Goal: Navigation & Orientation: Find specific page/section

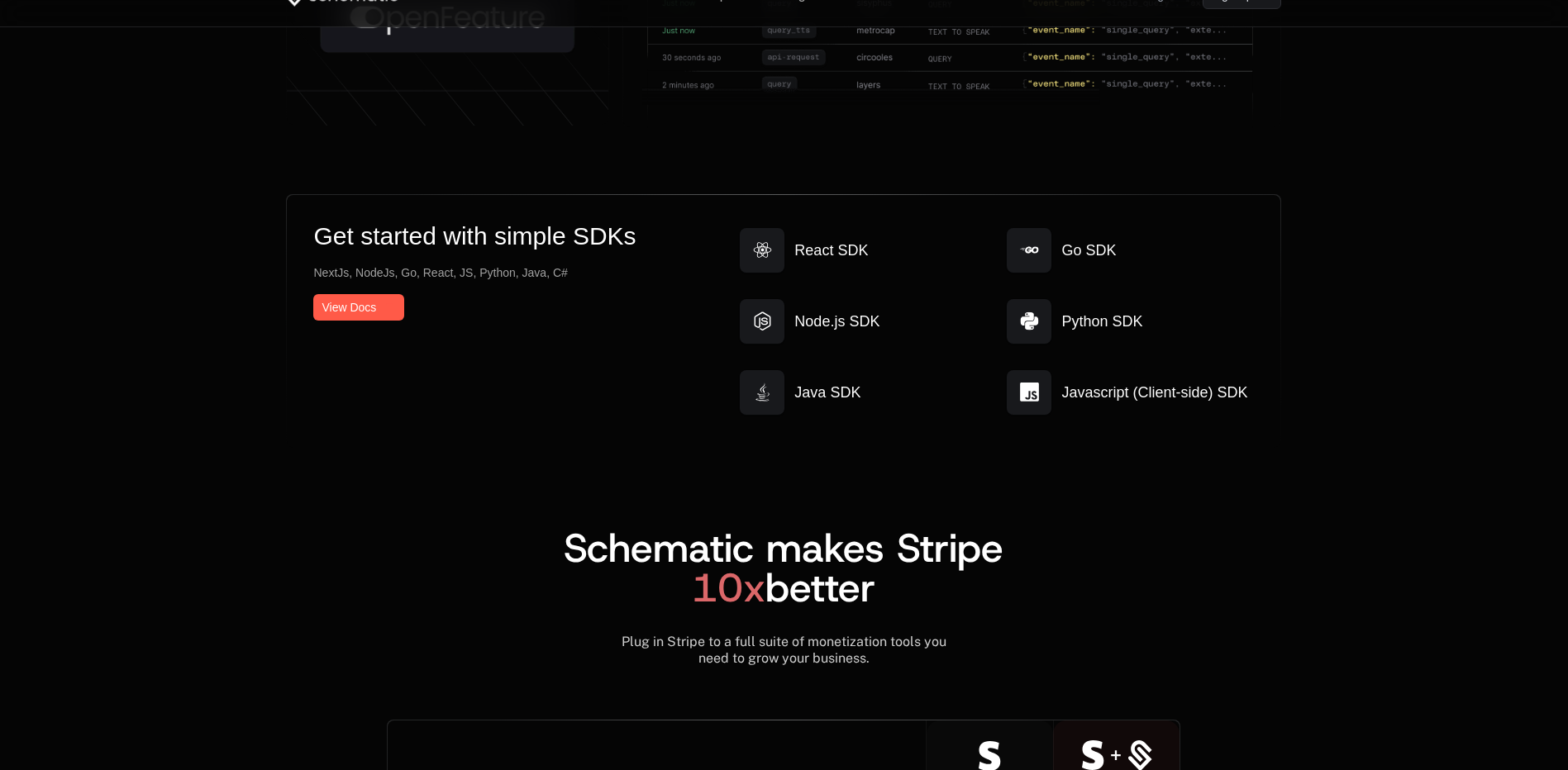
scroll to position [8629, 0]
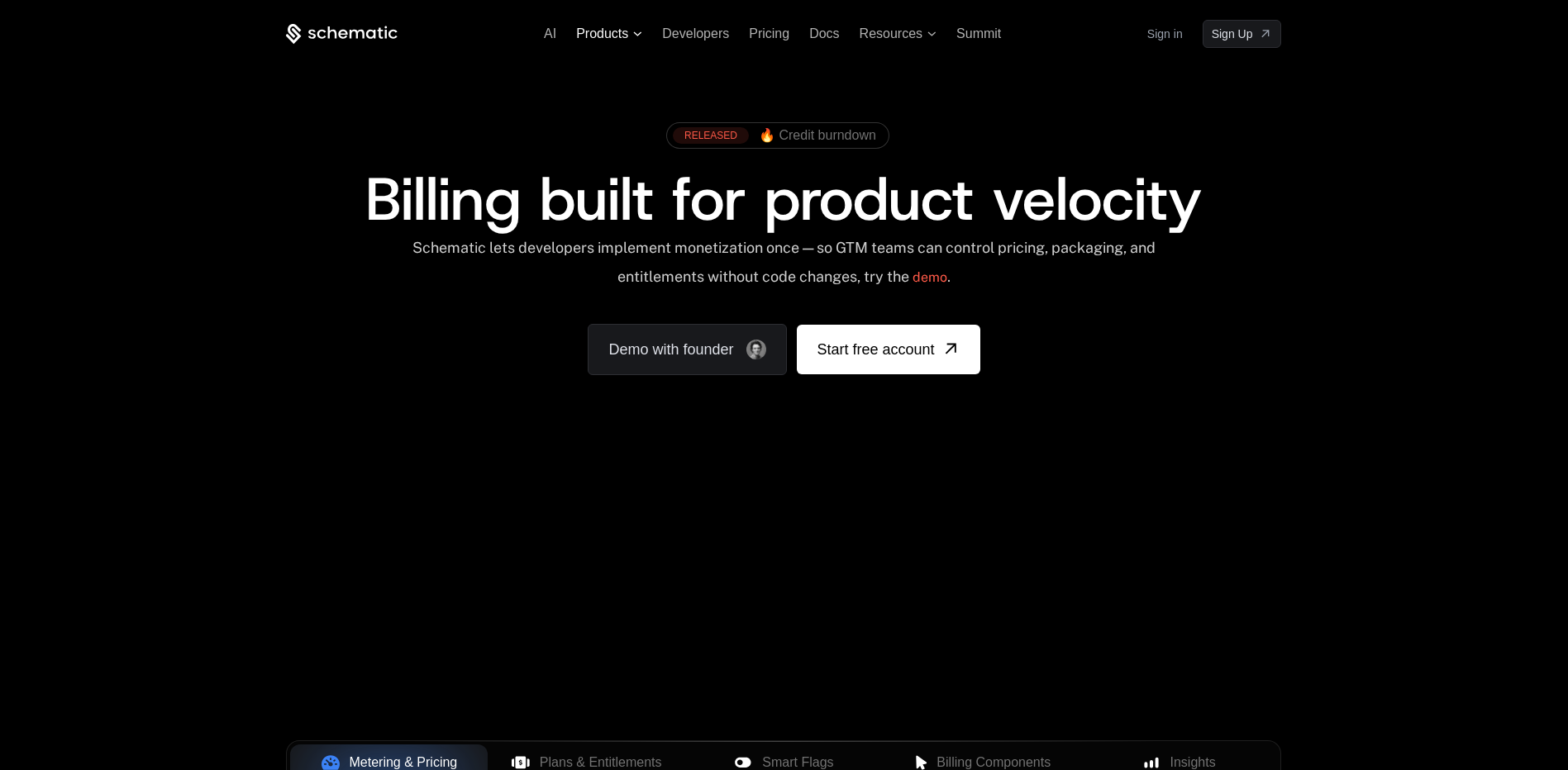
click at [607, 35] on span "Products" at bounding box center [602, 33] width 52 height 15
